Goal: Task Accomplishment & Management: Complete application form

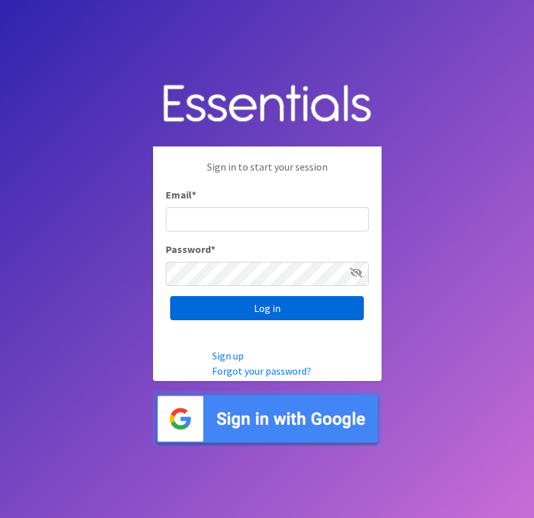
type input "[EMAIL_ADDRESS][DOMAIN_NAME]"
click at [263, 306] on input "Log in" at bounding box center [267, 308] width 194 height 24
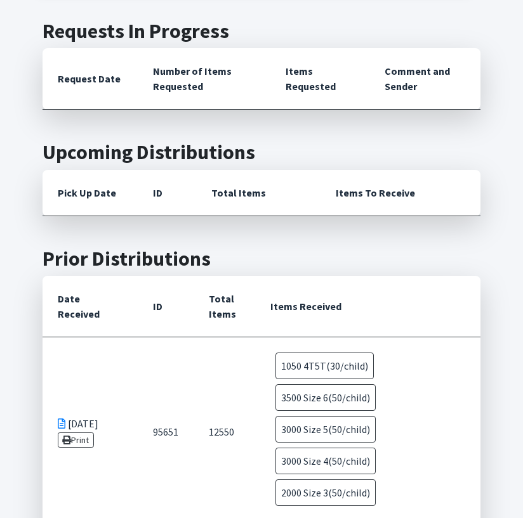
scroll to position [793, 0]
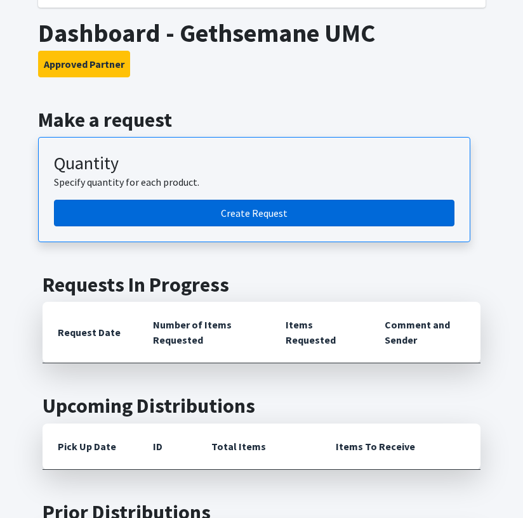
click at [265, 200] on link "Create Request" at bounding box center [254, 213] width 400 height 27
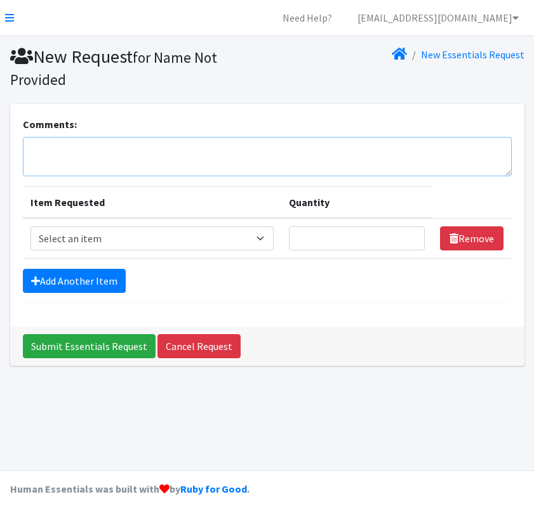
click at [268, 157] on textarea "Comments:" at bounding box center [267, 156] width 489 height 39
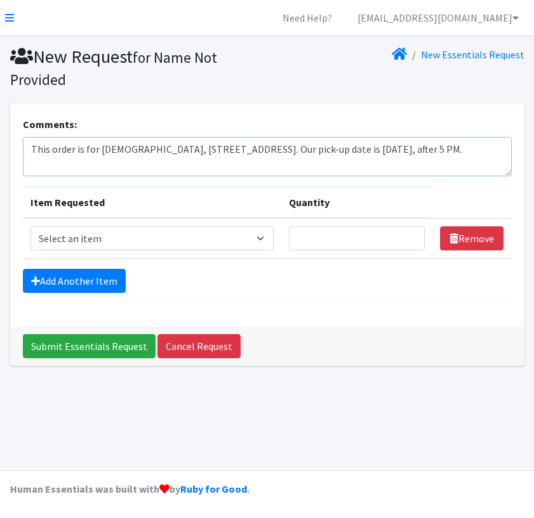
type textarea "This order is for [DEMOGRAPHIC_DATA], [STREET_ADDRESS]. Our pick-up date is [DA…"
click at [268, 241] on select "Select an item 2T3T(30/child) 3T4T(30/child) 4T5T(30/child) Cloth Diaper Kit (s…" at bounding box center [152, 238] width 244 height 24
select select "953"
click at [30, 226] on select "Select an item 2T3T(30/child) 3T4T(30/child) 4T5T(30/child) Cloth Diaper Kit (s…" at bounding box center [152, 238] width 244 height 24
click at [355, 238] on input "Quantity" at bounding box center [357, 238] width 136 height 24
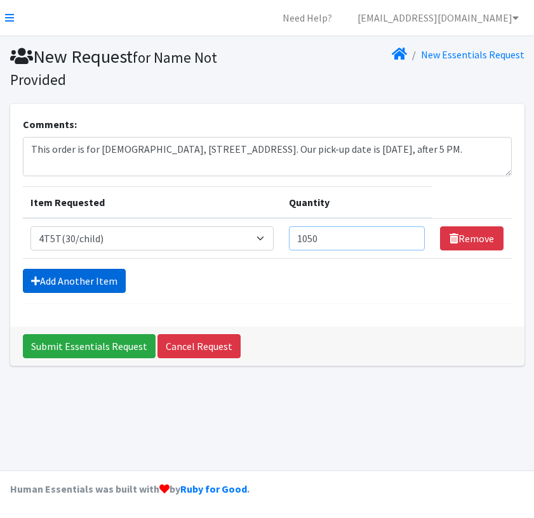
type input "1050"
click at [108, 279] on link "Add Another Item" at bounding box center [74, 281] width 103 height 24
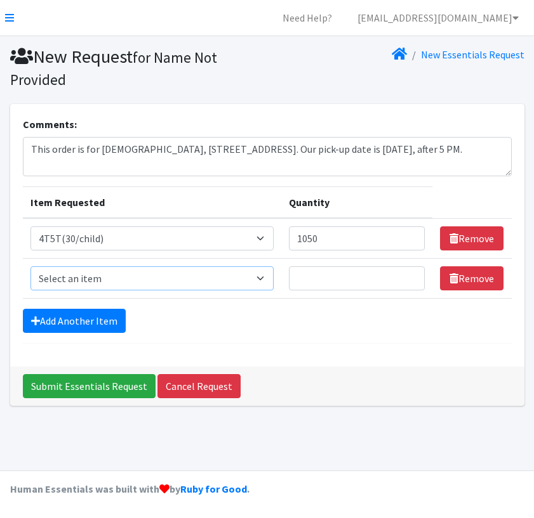
click at [216, 278] on select "Select an item 2T3T(30/child) 3T4T(30/child) 4T5T(30/child) Cloth Diaper Kit (s…" at bounding box center [152, 278] width 244 height 24
click at [30, 266] on select "Select an item 2T3T(30/child) 3T4T(30/child) 4T5T(30/child) Cloth Diaper Kit (s…" at bounding box center [152, 278] width 244 height 24
select select "953"
click at [324, 275] on input "Quantity" at bounding box center [357, 278] width 136 height 24
type input "400"
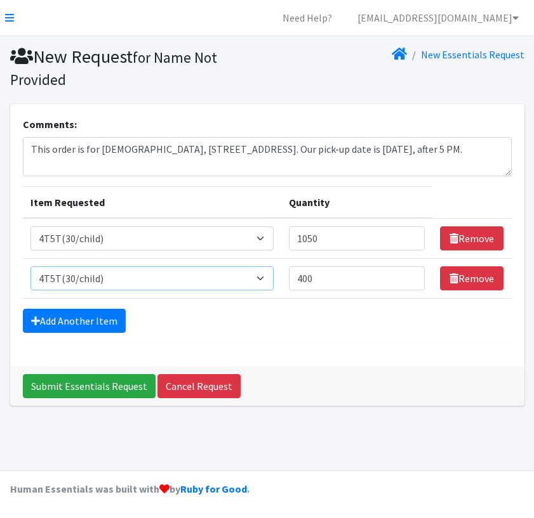
click at [266, 277] on select "Select an item 2T3T(30/child) 3T4T(30/child) 4T5T(30/child) Cloth Diaper Kit (s…" at bounding box center [152, 278] width 244 height 24
select select "950"
click at [30, 266] on select "Select an item 2T3T(30/child) 3T4T(30/child) 4T5T(30/child) Cloth Diaper Kit (s…" at bounding box center [152, 278] width 244 height 24
click at [112, 315] on link "Add Another Item" at bounding box center [74, 321] width 103 height 24
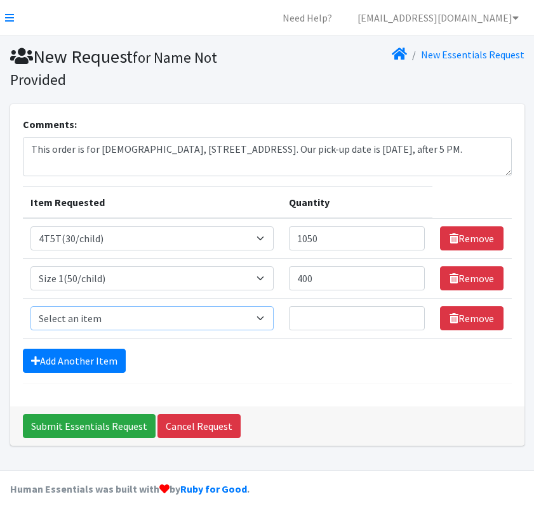
click at [110, 315] on select "Select an item 2T3T(30/child) 3T4T(30/child) 4T5T(30/child) Cloth Diaper Kit (s…" at bounding box center [152, 318] width 244 height 24
select select "951"
click at [30, 306] on select "Select an item 2T3T(30/child) 3T4T(30/child) 4T5T(30/child) Cloth Diaper Kit (s…" at bounding box center [152, 318] width 244 height 24
click at [331, 318] on input "Quantity" at bounding box center [357, 318] width 136 height 24
type input "400"
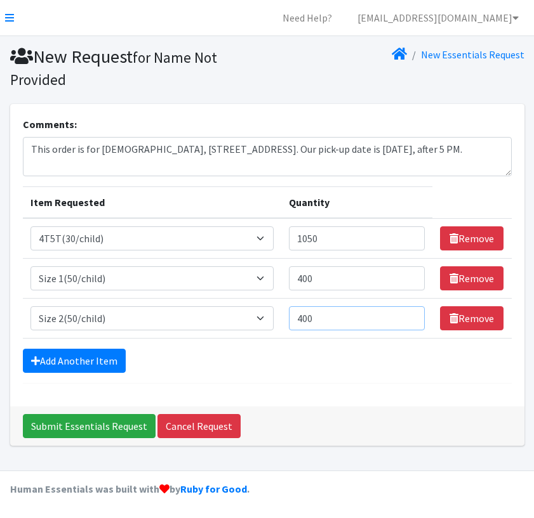
click at [23, 414] on input "Submit Essentials Request" at bounding box center [89, 426] width 133 height 24
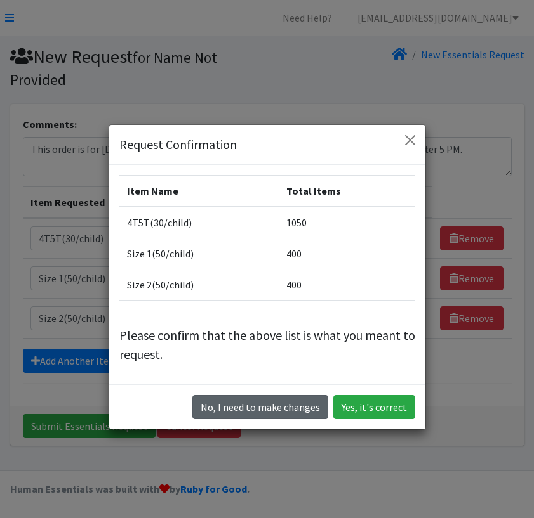
click at [299, 409] on button "No, I need to make changes" at bounding box center [260, 407] width 136 height 24
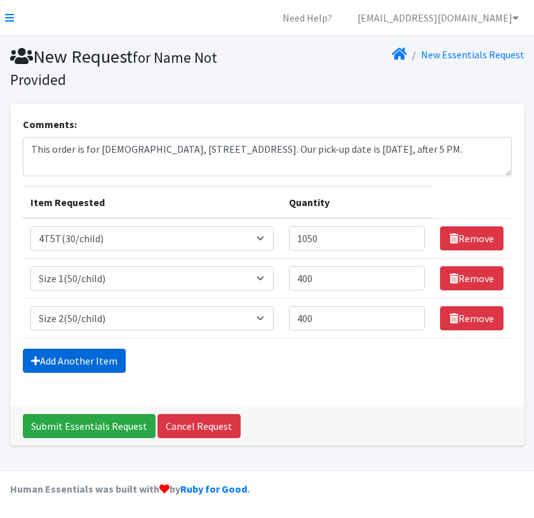
click at [58, 360] on link "Add Another Item" at bounding box center [74, 361] width 103 height 24
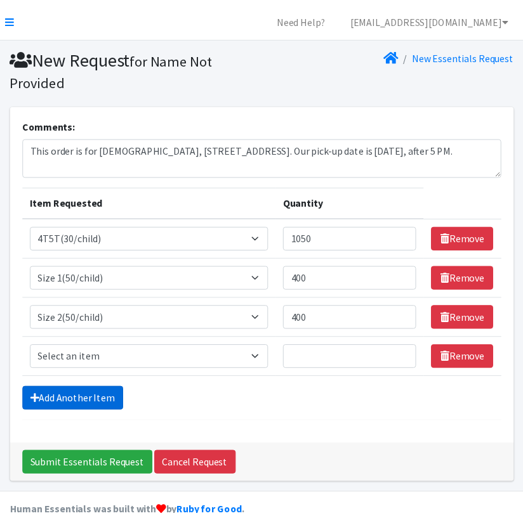
scroll to position [25, 0]
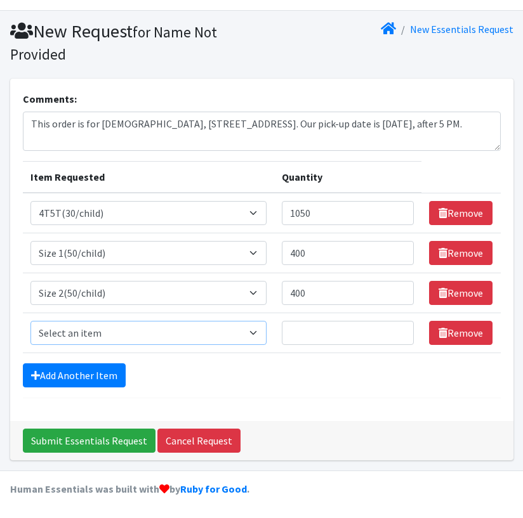
click at [71, 331] on select "Select an item 2T3T(30/child) 3T4T(30/child) 4T5T(30/child) Cloth Diaper Kit (s…" at bounding box center [148, 333] width 236 height 24
select select "954"
click at [30, 321] on select "Select an item 2T3T(30/child) 3T4T(30/child) 4T5T(30/child) Cloth Diaper Kit (s…" at bounding box center [148, 333] width 236 height 24
click at [88, 378] on link "Add Another Item" at bounding box center [74, 376] width 103 height 24
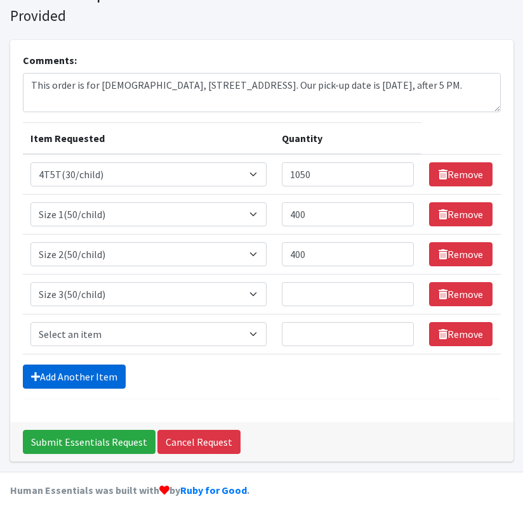
scroll to position [65, 0]
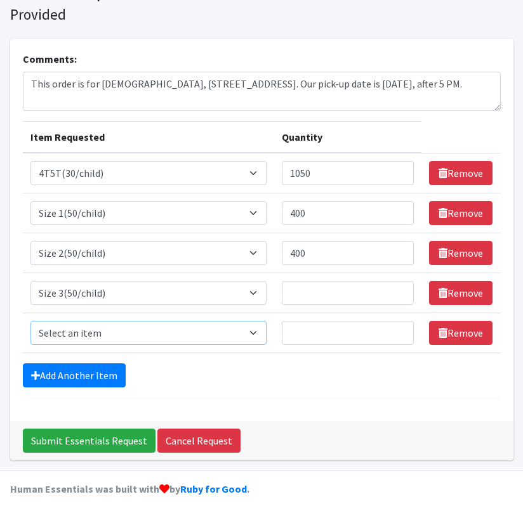
click at [92, 335] on select "Select an item 2T3T(30/child) 3T4T(30/child) 4T5T(30/child) Cloth Diaper Kit (s…" at bounding box center [148, 333] width 236 height 24
select select "963"
click at [30, 321] on select "Select an item 2T3T(30/child) 3T4T(30/child) 4T5T(30/child) Cloth Diaper Kit (s…" at bounding box center [148, 333] width 236 height 24
click at [74, 376] on link "Add Another Item" at bounding box center [74, 376] width 103 height 24
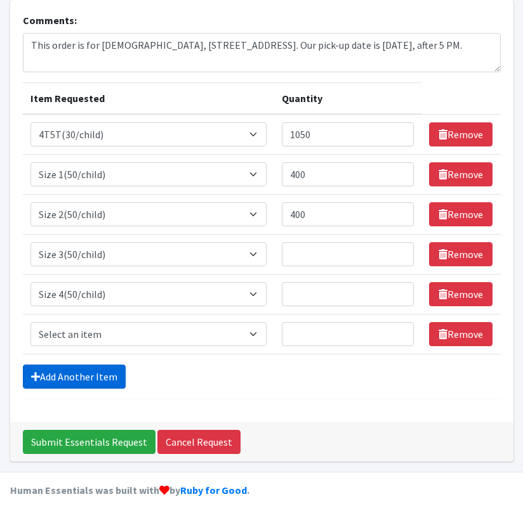
scroll to position [105, 0]
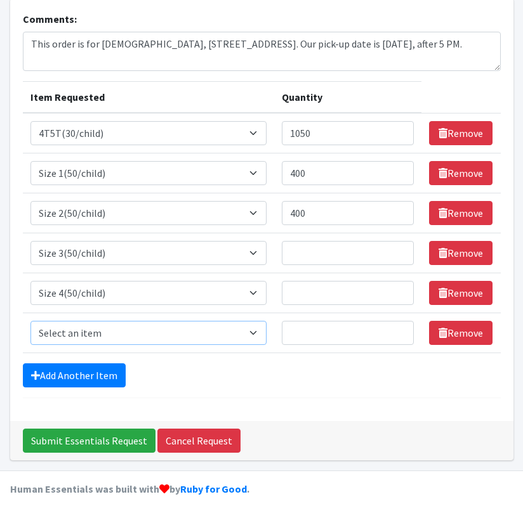
click at [79, 336] on select "Select an item 2T3T(30/child) 3T4T(30/child) 4T5T(30/child) Cloth Diaper Kit (s…" at bounding box center [148, 333] width 236 height 24
select select "964"
click at [30, 321] on select "Select an item 2T3T(30/child) 3T4T(30/child) 4T5T(30/child) Cloth Diaper Kit (s…" at bounding box center [148, 333] width 236 height 24
click at [315, 332] on input "Quantity" at bounding box center [348, 333] width 133 height 24
type input "3000"
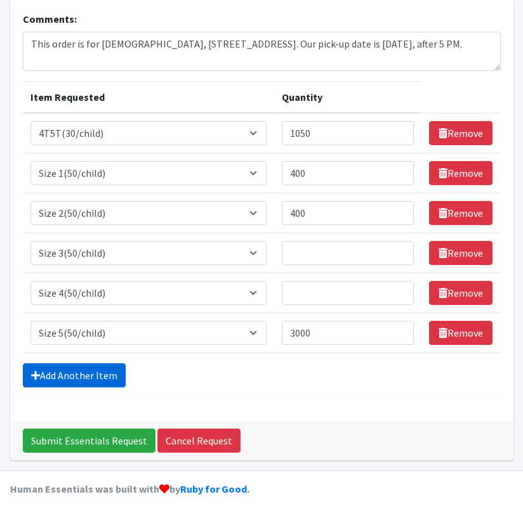
click at [107, 381] on link "Add Another Item" at bounding box center [74, 376] width 103 height 24
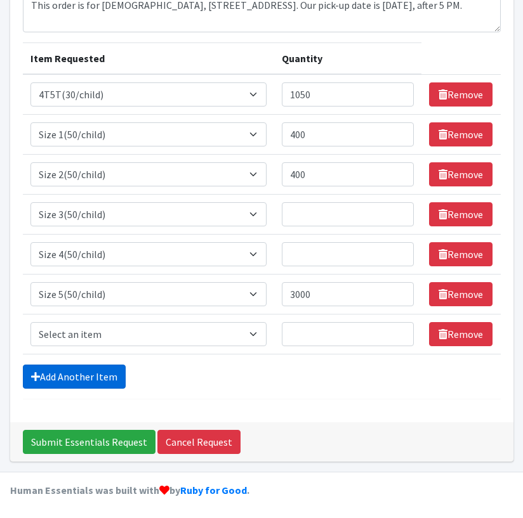
scroll to position [145, 0]
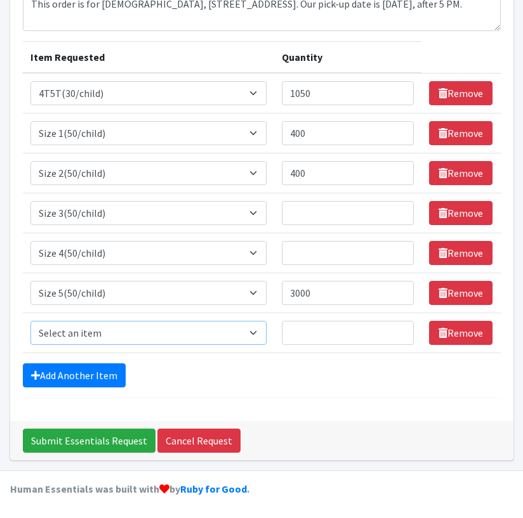
click at [89, 331] on select "Select an item 2T3T(30/child) 3T4T(30/child) 4T5T(30/child) Cloth Diaper Kit (s…" at bounding box center [148, 333] width 236 height 24
select select "966"
click at [30, 321] on select "Select an item 2T3T(30/child) 3T4T(30/child) 4T5T(30/child) Cloth Diaper Kit (s…" at bounding box center [148, 333] width 236 height 24
click at [301, 334] on input "Quantity" at bounding box center [348, 333] width 133 height 24
type input "3500"
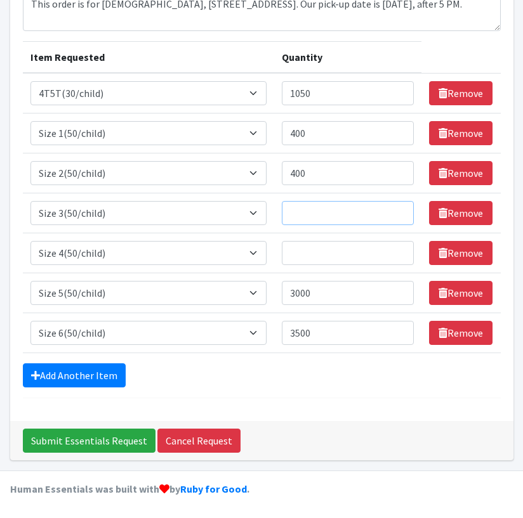
click at [353, 217] on input "Quantity" at bounding box center [348, 213] width 133 height 24
type input "2000"
click at [346, 253] on input "Quantity" at bounding box center [348, 253] width 133 height 24
type input "2000"
click at [274, 16] on textarea "This order is for Gethsemane United Methodist Church, 1700 Butternut Street, Sy…" at bounding box center [262, 11] width 478 height 39
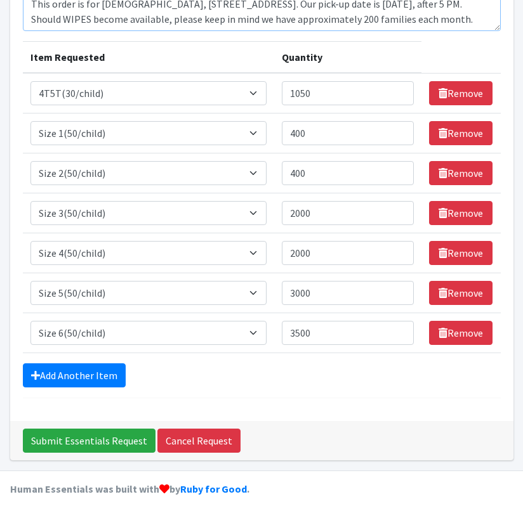
scroll to position [15, 0]
drag, startPoint x: 66, startPoint y: 22, endPoint x: 51, endPoint y: 25, distance: 15.4
click at [51, 25] on textarea "This order is for Gethsemane United Methodist Church, 1700 Butternut Street, Sy…" at bounding box center [262, 11] width 478 height 39
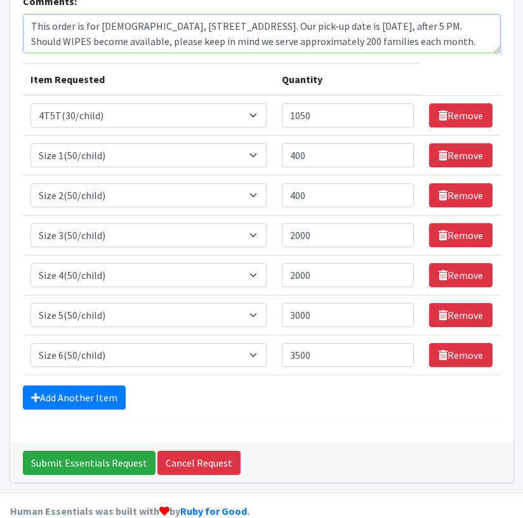
scroll to position [145, 0]
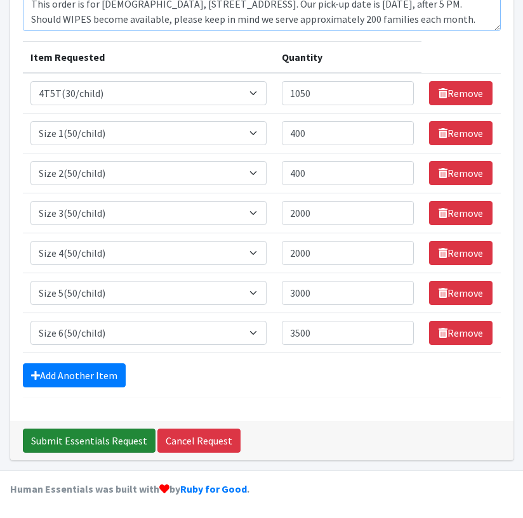
type textarea "This order is for Gethsemane United Methodist Church, 1700 Butternut Street, Sy…"
click at [118, 440] on input "Submit Essentials Request" at bounding box center [89, 441] width 133 height 24
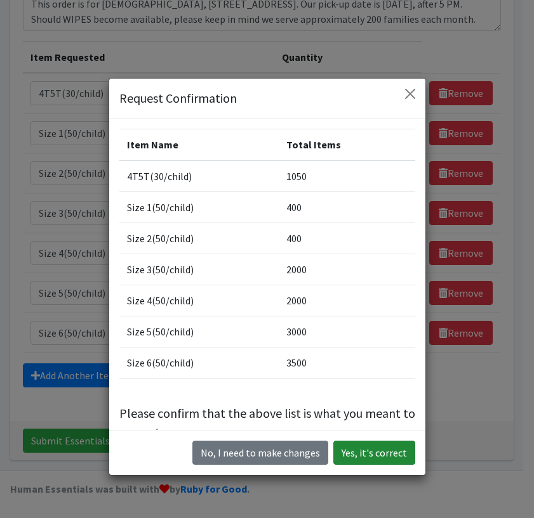
click at [375, 449] on button "Yes, it's correct" at bounding box center [374, 453] width 82 height 24
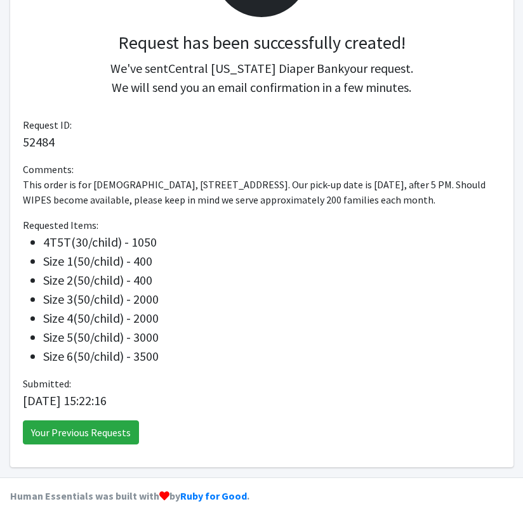
scroll to position [194, 0]
